Goal: Task Accomplishment & Management: Use online tool/utility

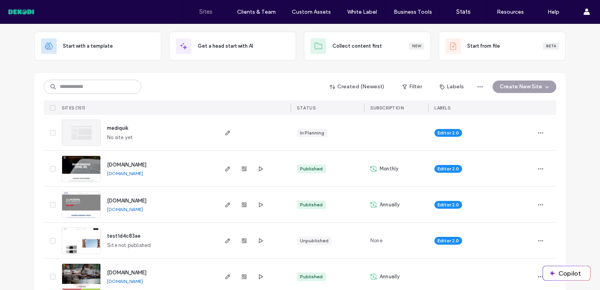
scroll to position [39, 0]
click at [109, 88] on input at bounding box center [93, 87] width 98 height 14
type input "*"
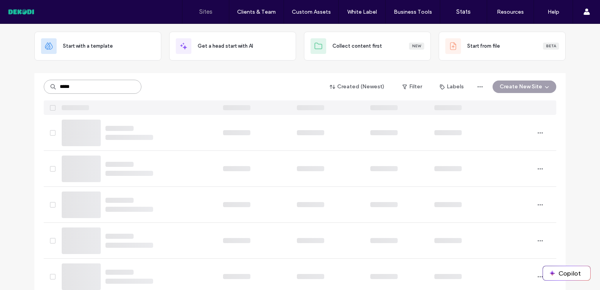
type input "*****"
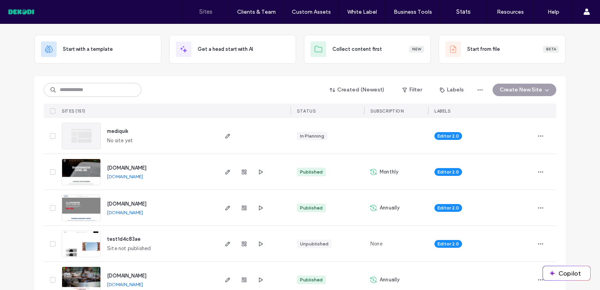
scroll to position [39, 0]
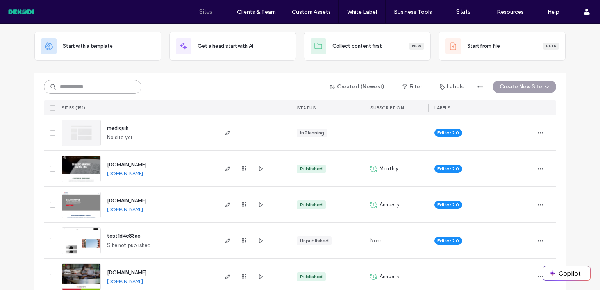
drag, startPoint x: 104, startPoint y: 79, endPoint x: 105, endPoint y: 84, distance: 5.1
click at [104, 80] on input at bounding box center [93, 87] width 98 height 14
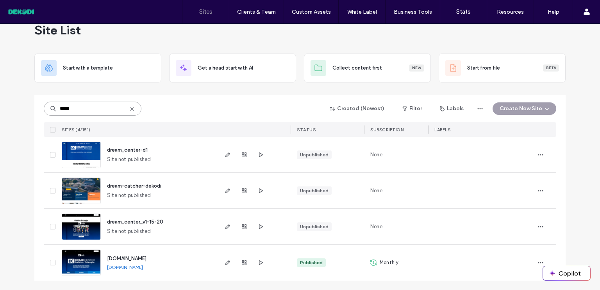
scroll to position [17, 0]
type input "*****"
click at [226, 263] on icon "button" at bounding box center [227, 263] width 6 height 6
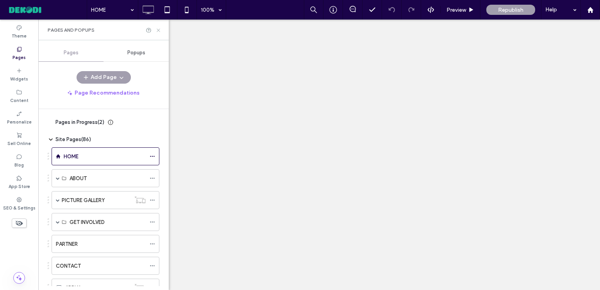
click at [157, 32] on icon at bounding box center [158, 30] width 6 height 6
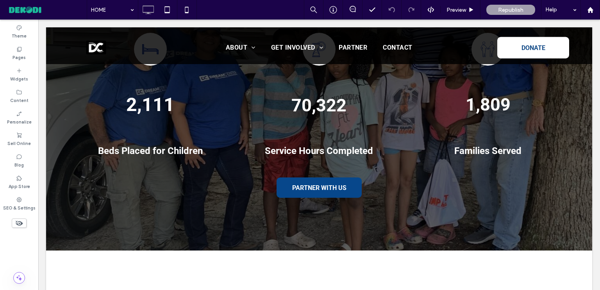
scroll to position [1054, 0]
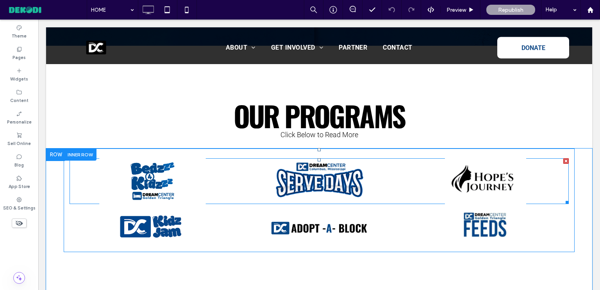
click at [149, 176] on link at bounding box center [152, 181] width 176 height 48
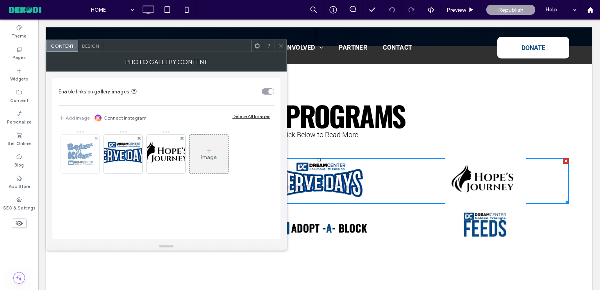
click at [77, 154] on img at bounding box center [80, 154] width 62 height 28
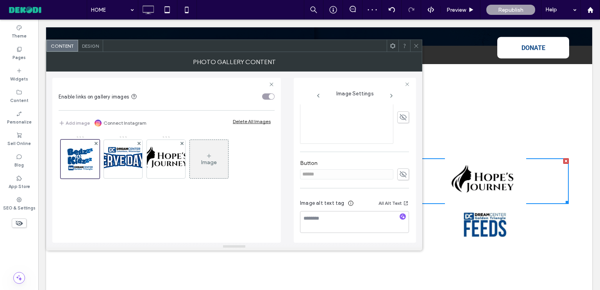
scroll to position [117, 0]
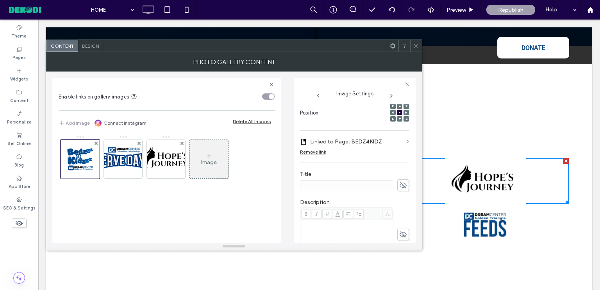
click at [406, 140] on span at bounding box center [407, 142] width 2 height 4
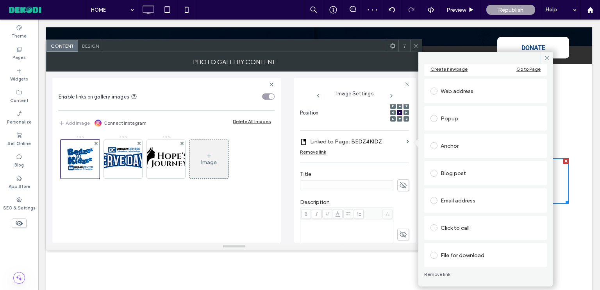
scroll to position [0, 0]
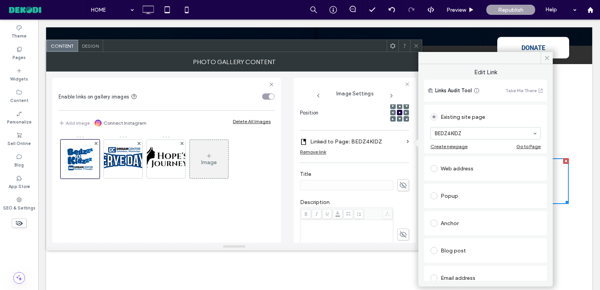
click at [373, 50] on div at bounding box center [244, 46] width 283 height 12
click at [416, 47] on icon at bounding box center [416, 46] width 6 height 6
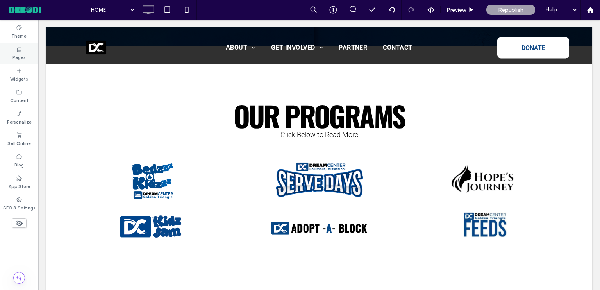
click at [23, 55] on label "Pages" at bounding box center [18, 56] width 13 height 9
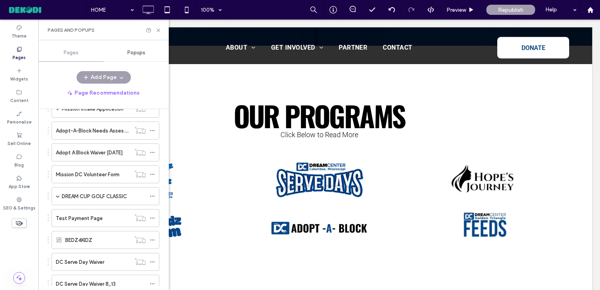
scroll to position [351, 0]
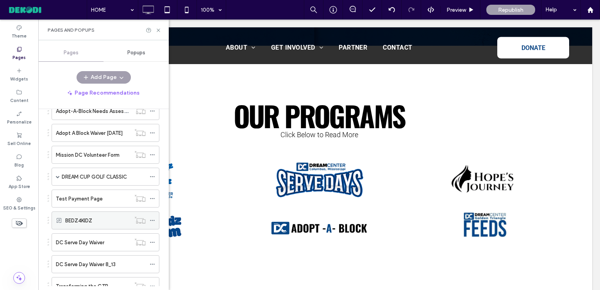
click at [113, 217] on div "BEDZ4KIDZ" at bounding box center [97, 220] width 65 height 8
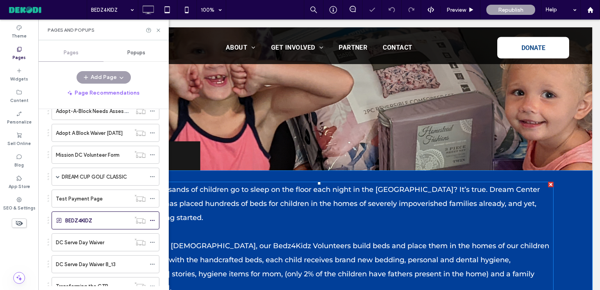
scroll to position [117, 0]
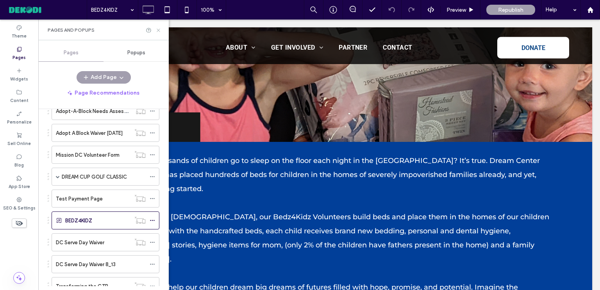
click at [159, 30] on icon at bounding box center [158, 30] width 6 height 6
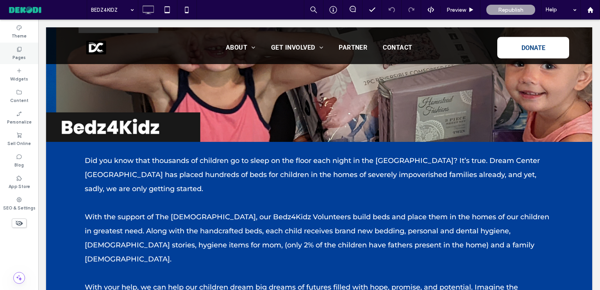
click at [18, 49] on icon at bounding box center [19, 49] width 6 height 6
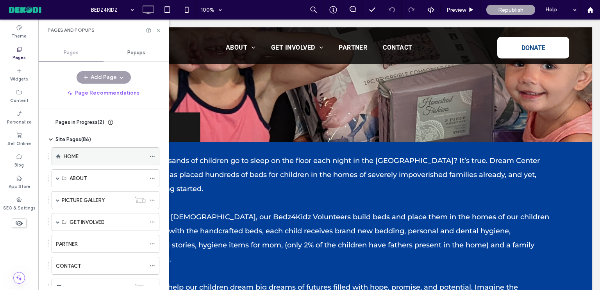
click at [71, 149] on div "HOME" at bounding box center [105, 156] width 82 height 17
click at [158, 29] on use at bounding box center [158, 29] width 3 height 3
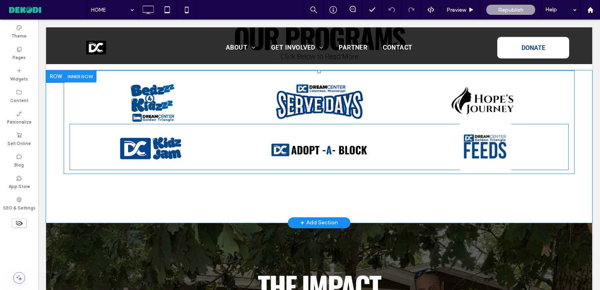
scroll to position [1054, 0]
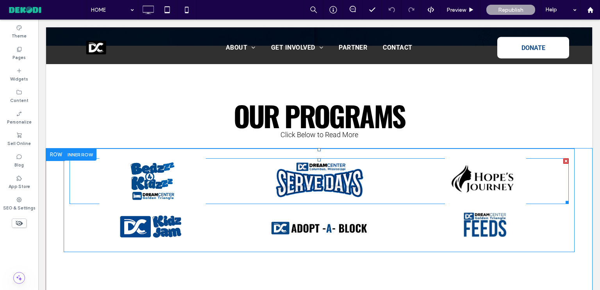
click at [148, 165] on link at bounding box center [152, 181] width 176 height 48
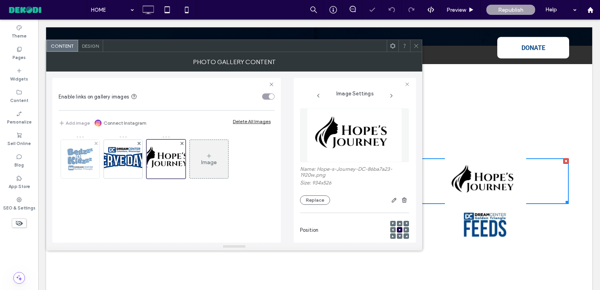
click at [79, 161] on img at bounding box center [80, 159] width 62 height 28
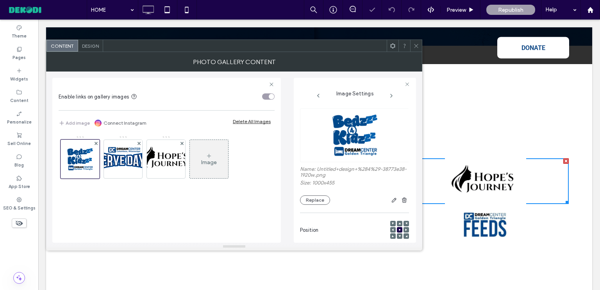
click at [90, 49] on div "Design" at bounding box center [90, 46] width 25 height 12
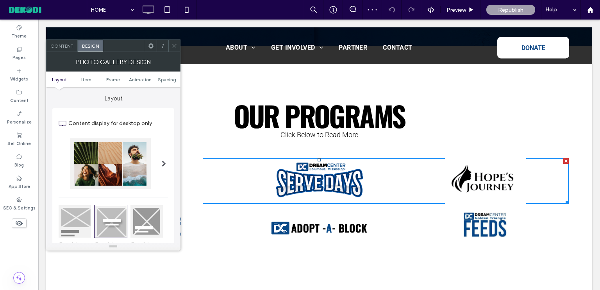
click at [58, 46] on span "Content" at bounding box center [61, 46] width 23 height 6
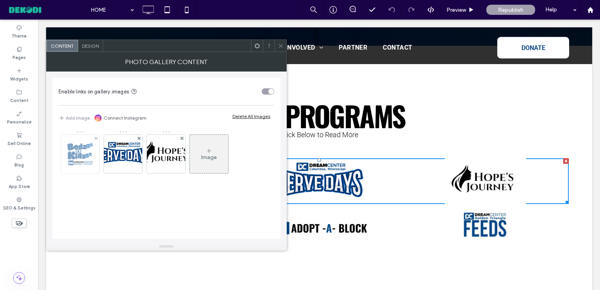
click at [81, 151] on img at bounding box center [80, 154] width 62 height 28
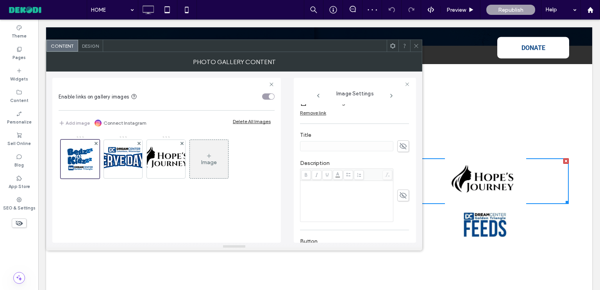
scroll to position [117, 0]
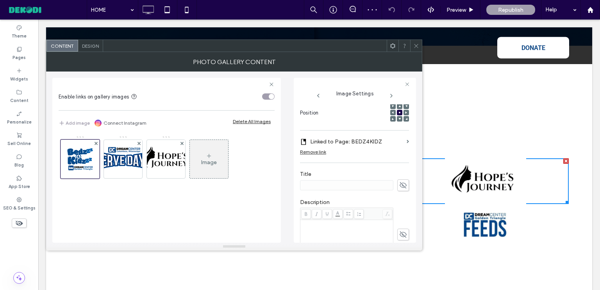
click at [400, 142] on section "Linked to Page: BEDZ4KIDZ" at bounding box center [354, 141] width 109 height 14
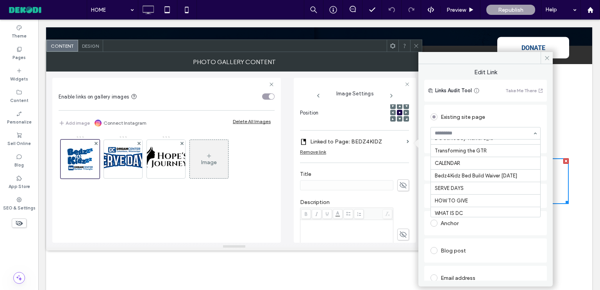
scroll to position [484, 0]
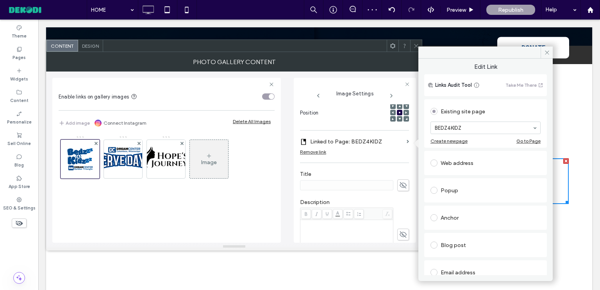
click at [528, 140] on div "Go to Page" at bounding box center [528, 141] width 24 height 6
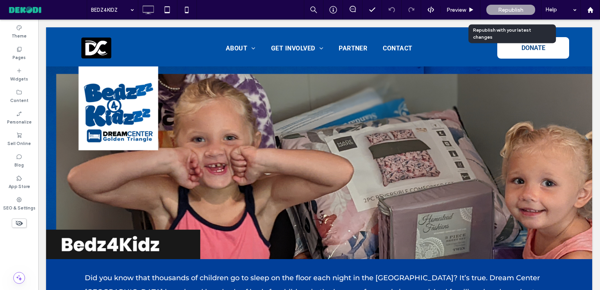
click at [501, 8] on span "Republish" at bounding box center [510, 10] width 25 height 7
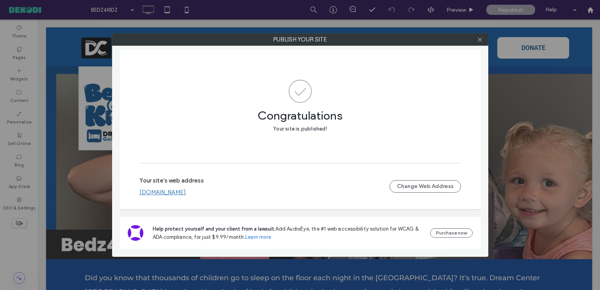
click at [485, 42] on div at bounding box center [480, 40] width 12 height 12
click at [480, 40] on use at bounding box center [479, 39] width 4 height 4
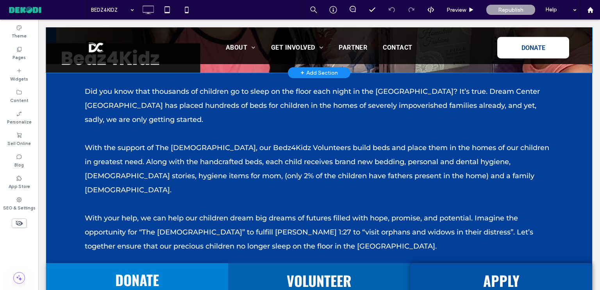
scroll to position [195, 0]
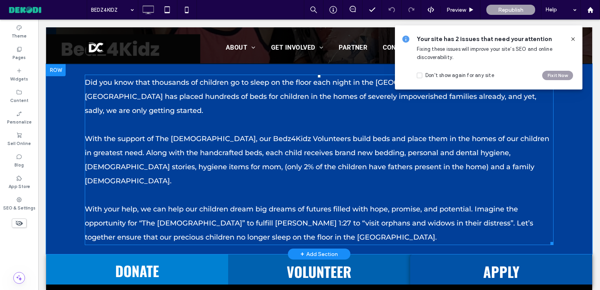
click at [157, 173] on p "With the support of The Church, our Bedz4Kidz Volunteers build beds and place t…" at bounding box center [319, 160] width 468 height 56
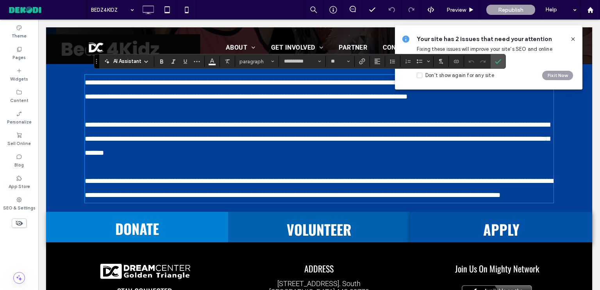
type input "**********"
type input "**"
